Goal: Task Accomplishment & Management: Complete application form

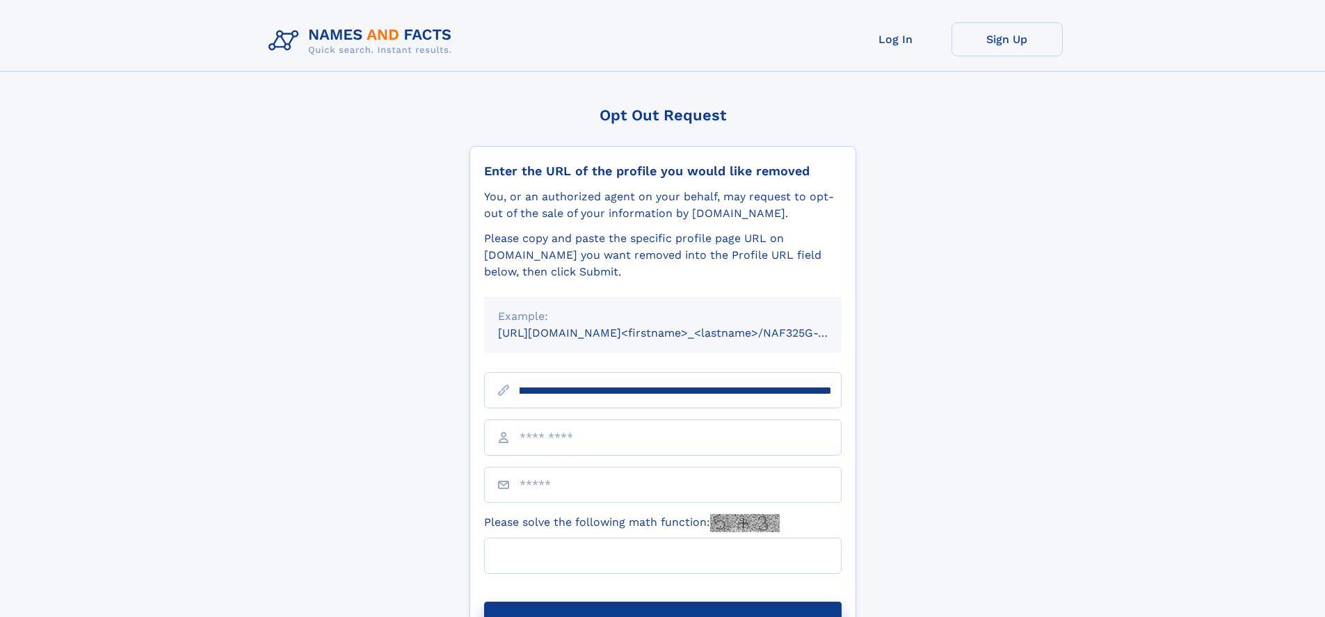
scroll to position [0, 163]
type input "**********"
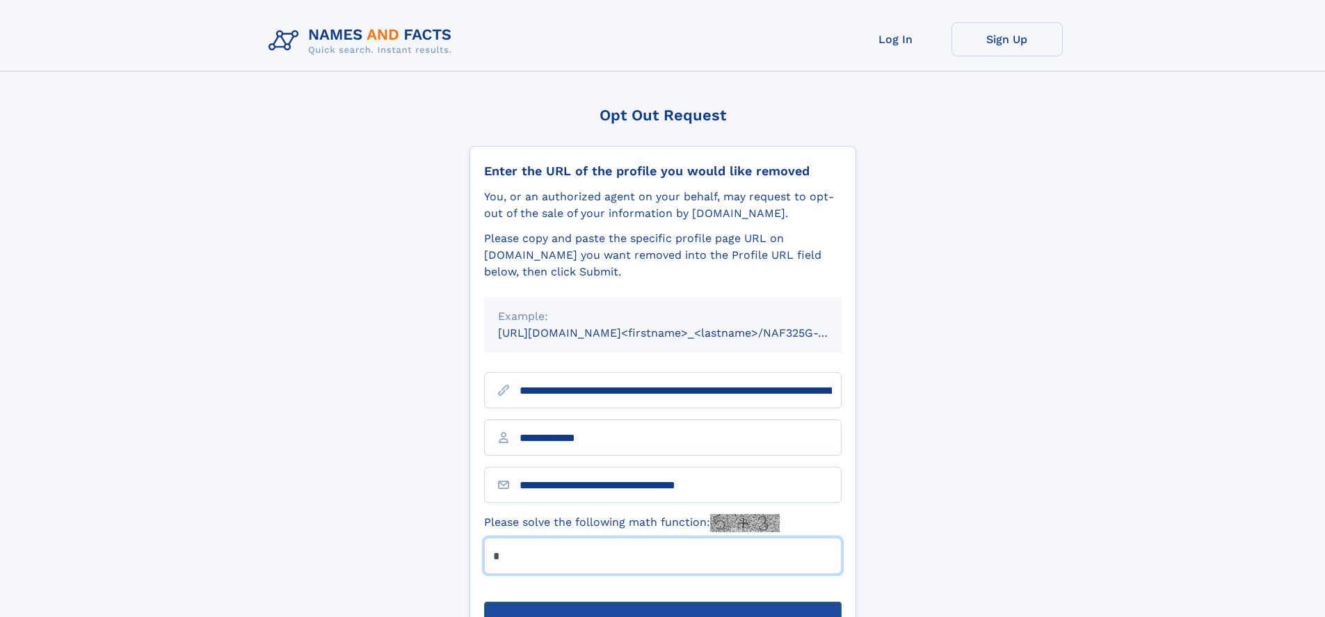
type input "*"
click at [662, 602] on button "Submit Opt Out Request" at bounding box center [663, 624] width 358 height 45
